Goal: Information Seeking & Learning: Learn about a topic

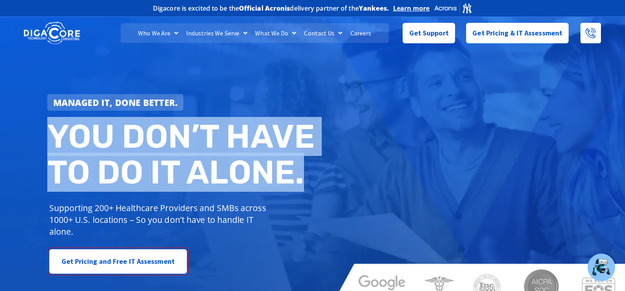
drag, startPoint x: 45, startPoint y: 142, endPoint x: 307, endPoint y: 180, distance: 265.2
click at [309, 180] on div "Managed IT, done better. You don’t have to do IT alone. Supporting 200+ Healthc…" at bounding box center [182, 184] width 279 height 188
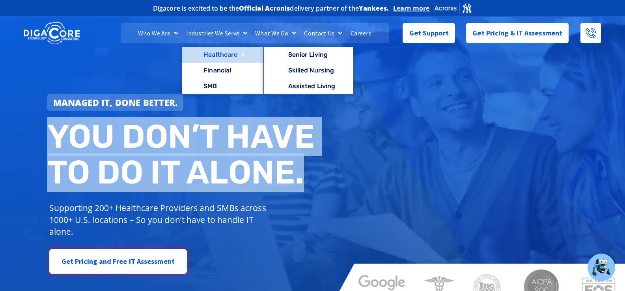
click at [220, 52] on link "Healthcare" at bounding box center [222, 55] width 81 height 16
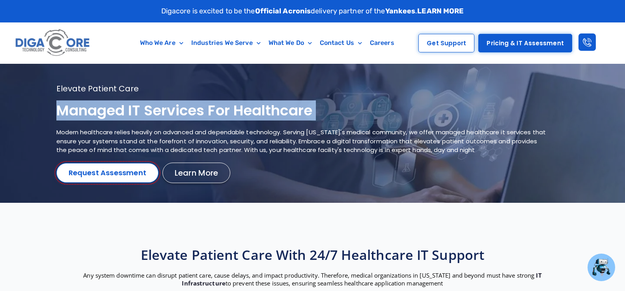
click at [247, 114] on h1 "Managed IT services for healthcare" at bounding box center [302, 111] width 493 height 19
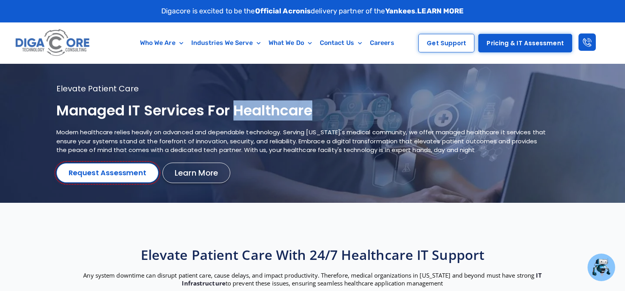
click at [247, 114] on h1 "Managed IT services for healthcare" at bounding box center [302, 111] width 493 height 19
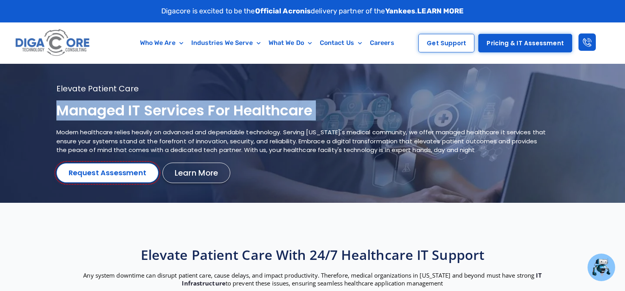
click at [247, 114] on h1 "Managed IT services for healthcare" at bounding box center [302, 111] width 493 height 19
